Goal: Task Accomplishment & Management: Complete application form

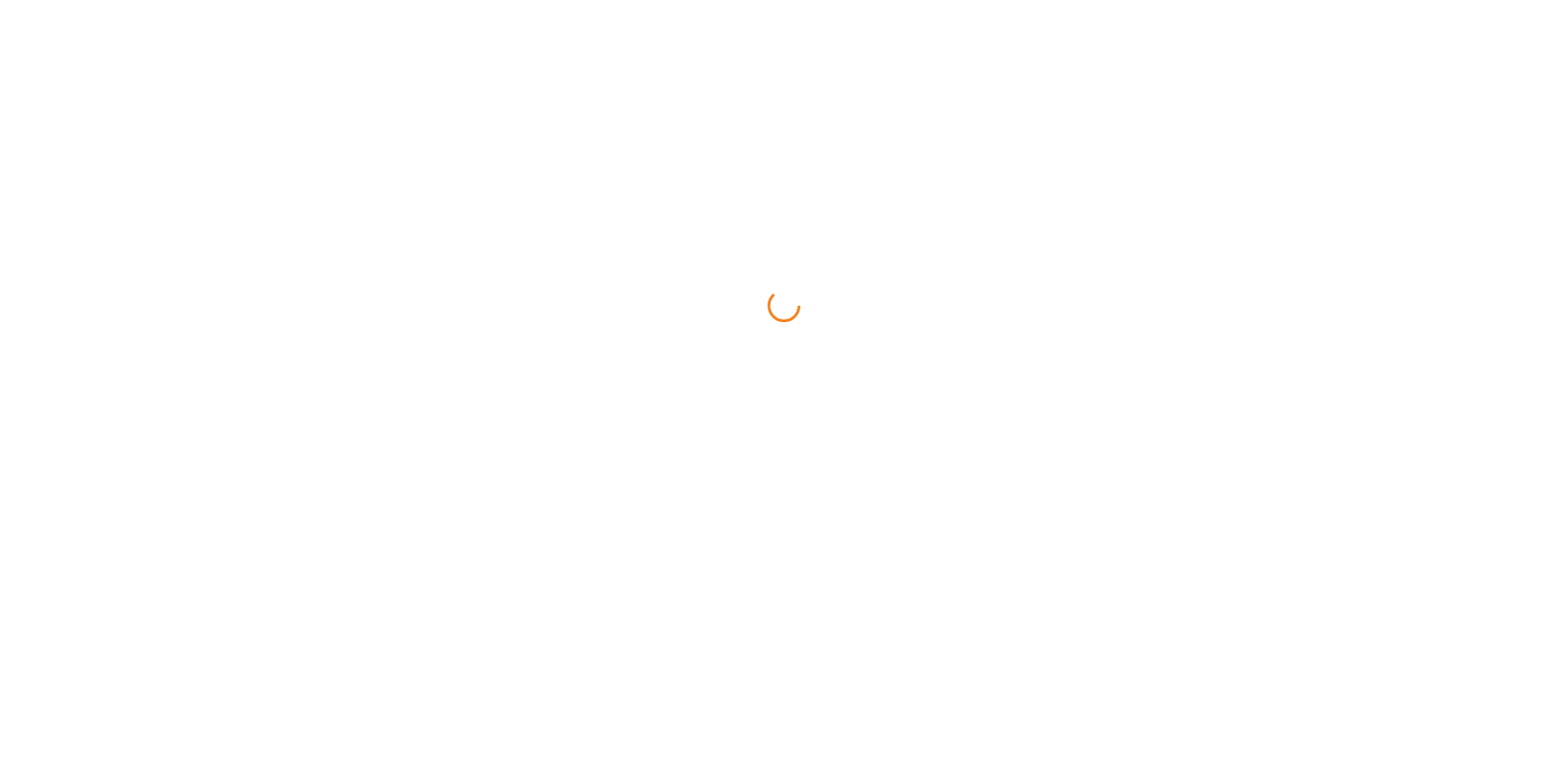
click at [1567, 0] on html at bounding box center [784, 0] width 1568 height 0
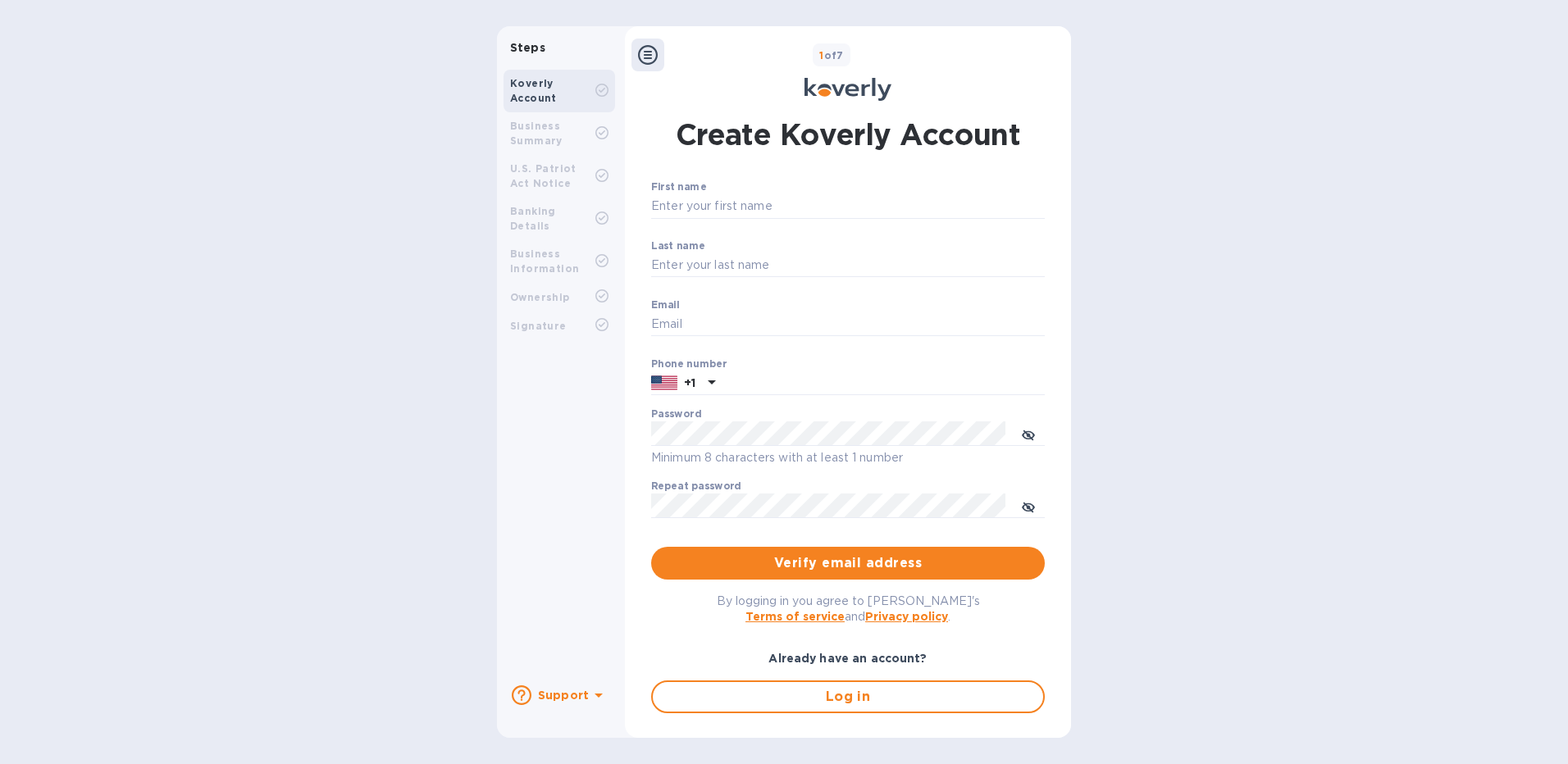
click at [1255, 624] on div "Steps Koverly Account Business Summary U.S. Patriot Act Notice Banking Details …" at bounding box center [784, 382] width 1568 height 711
